Goal: Information Seeking & Learning: Learn about a topic

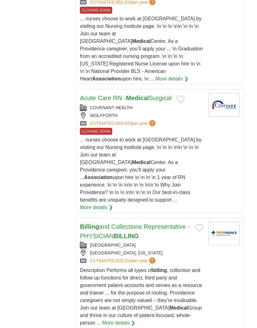
scroll to position [951, 0]
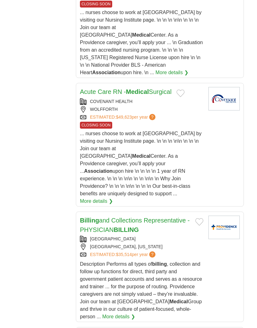
click at [102, 313] on link "More details ❯" at bounding box center [118, 317] width 33 height 8
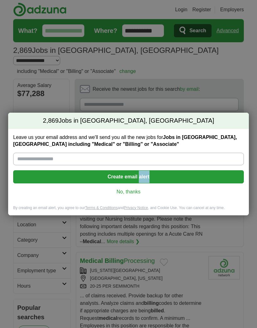
click at [148, 84] on div "2,869 Jobs in Lubbock, TX Leave us your email address and we'll send you all th…" at bounding box center [128, 164] width 257 height 328
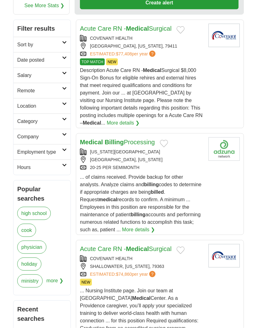
scroll to position [119, 0]
click at [153, 226] on link "More details ❯" at bounding box center [138, 230] width 33 height 8
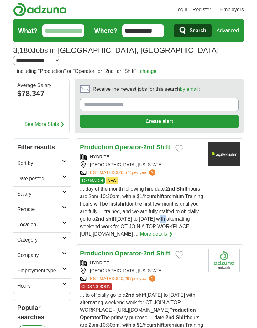
scroll to position [5, 0]
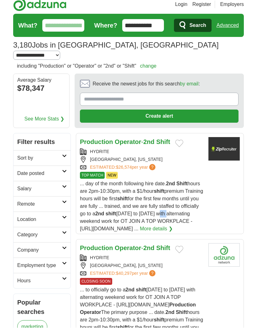
click at [219, 207] on article "Production Operator - 2nd Shift HYDRITE [GEOGRAPHIC_DATA], [US_STATE] ESTIMATED…" at bounding box center [160, 183] width 168 height 101
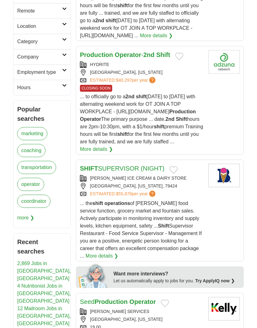
scroll to position [203, 0]
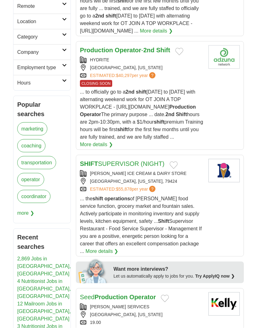
click at [204, 178] on article "SHIFT SUPERVISOR (NIGHT) [PERSON_NAME] ICE CREAM & DAIRY STORE [GEOGRAPHIC_DATA…" at bounding box center [160, 206] width 168 height 102
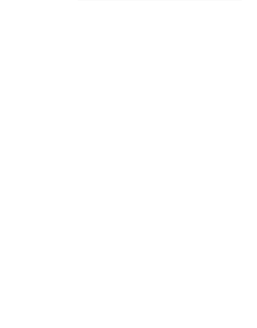
scroll to position [1299, 0]
